Goal: Task Accomplishment & Management: Use online tool/utility

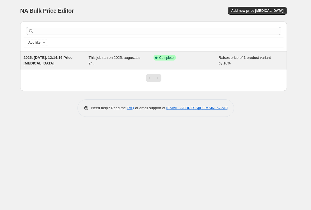
click at [53, 60] on span "2025. [DATE]. 12:14:16 Price [MEDICAL_DATA]" at bounding box center [48, 60] width 49 height 10
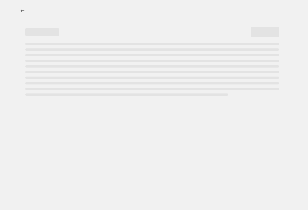
select select "percentage"
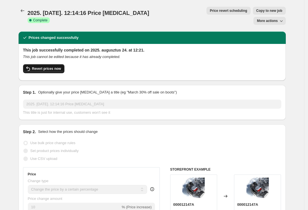
click at [53, 66] on span "Revert prices now" at bounding box center [46, 68] width 29 height 4
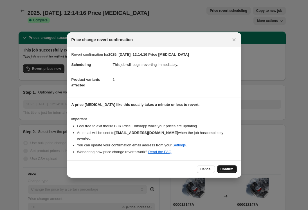
click at [228, 167] on span "Confirm" at bounding box center [226, 169] width 13 height 4
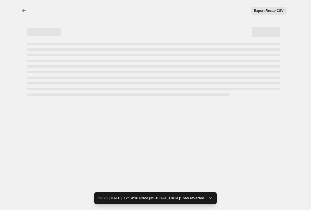
select select "percentage"
